Goal: Browse casually: Explore the website without a specific task or goal

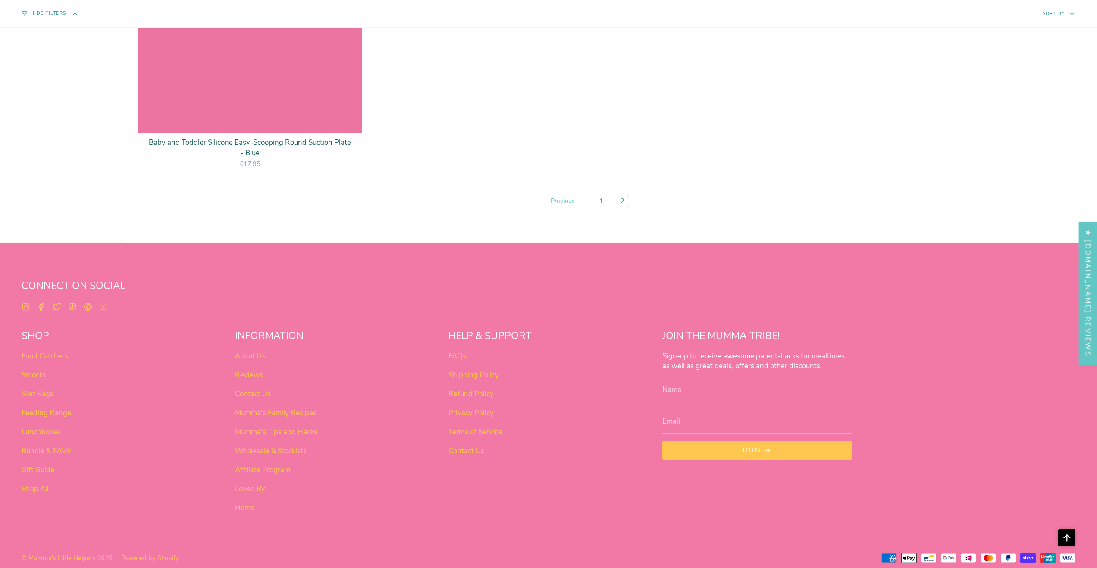
scroll to position [1141, 0]
